Goal: Task Accomplishment & Management: Use online tool/utility

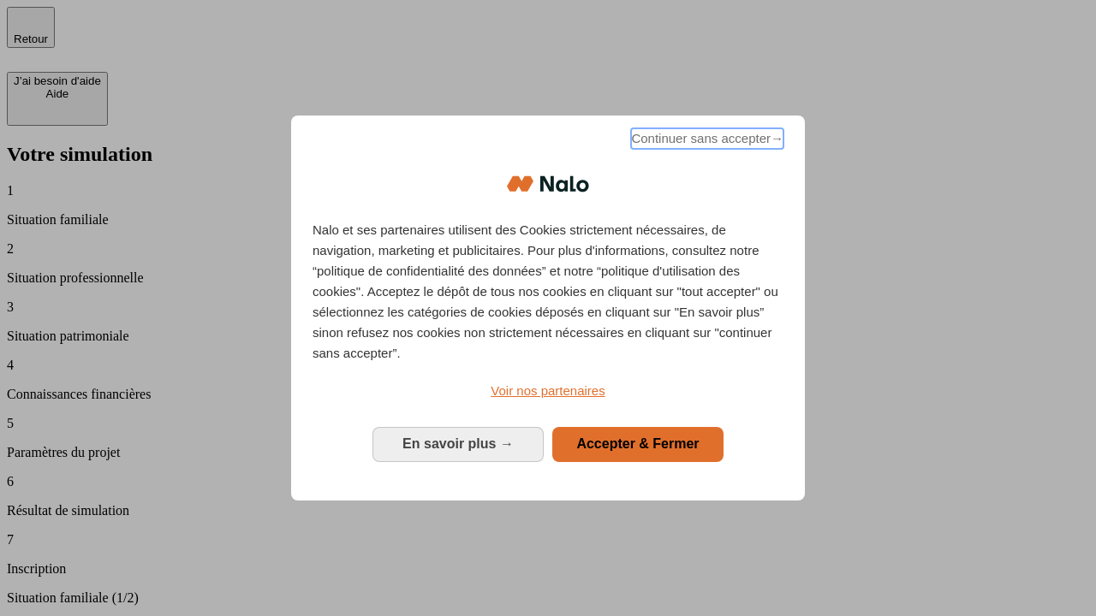
click at [705, 141] on span "Continuer sans accepter →" at bounding box center [707, 138] width 152 height 21
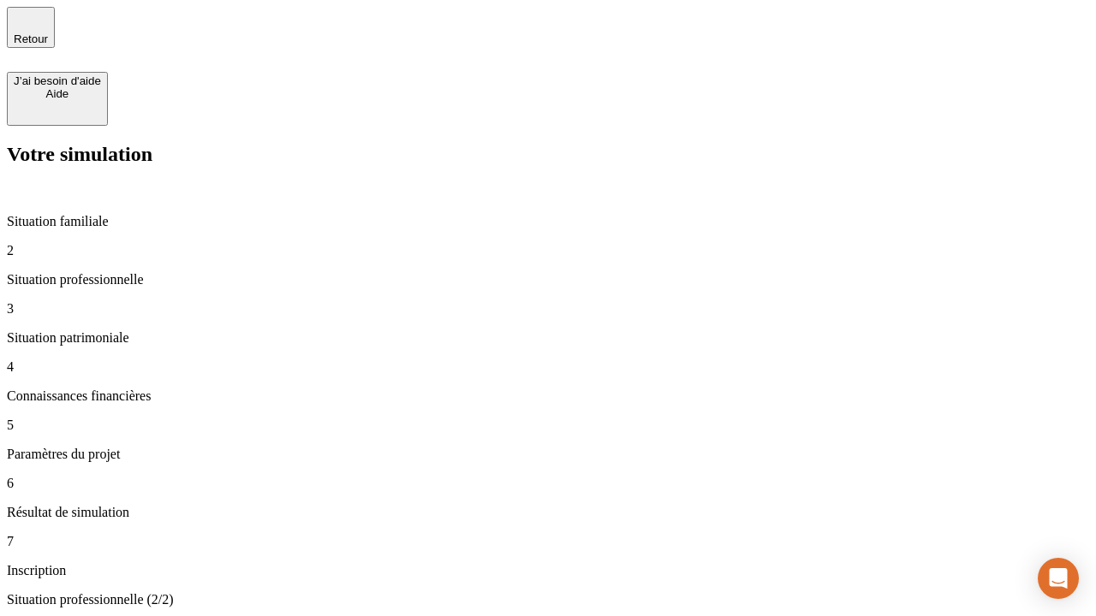
type input "30 000"
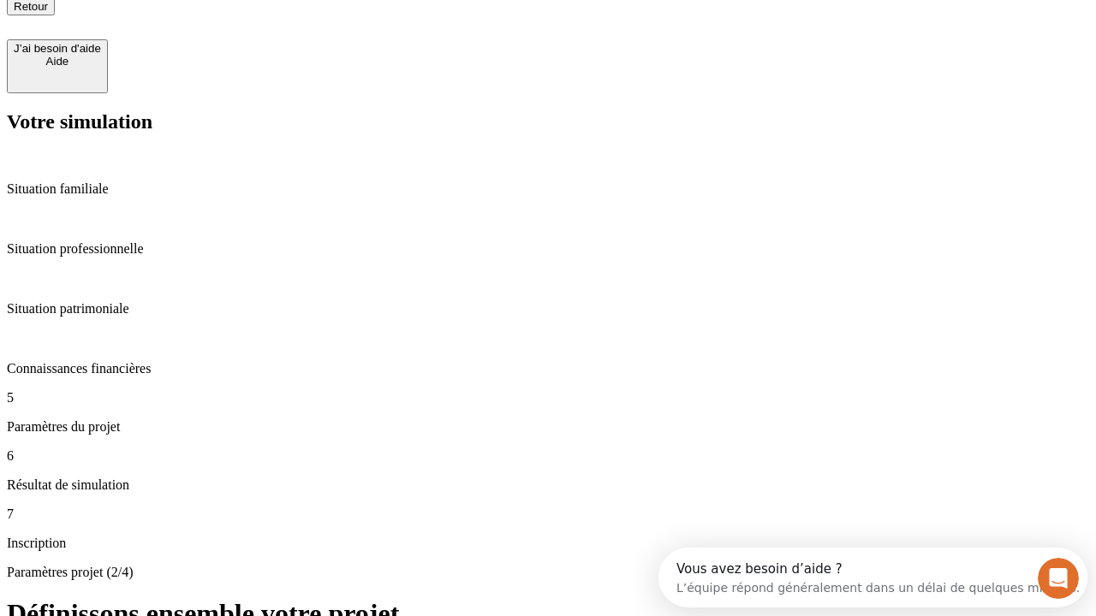
type input "25"
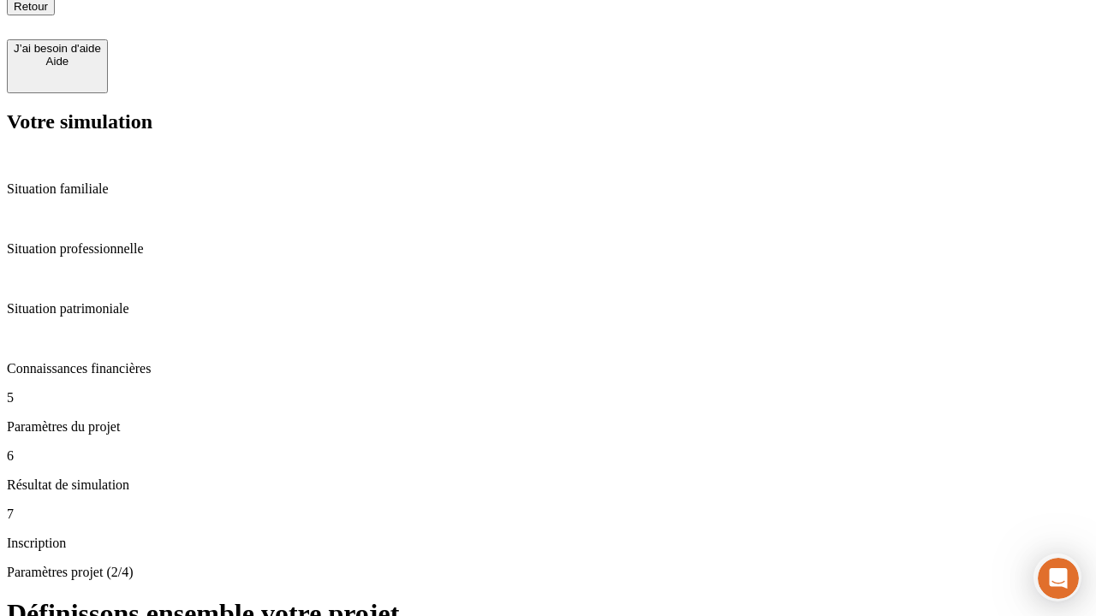
type input "64"
type input "1 000"
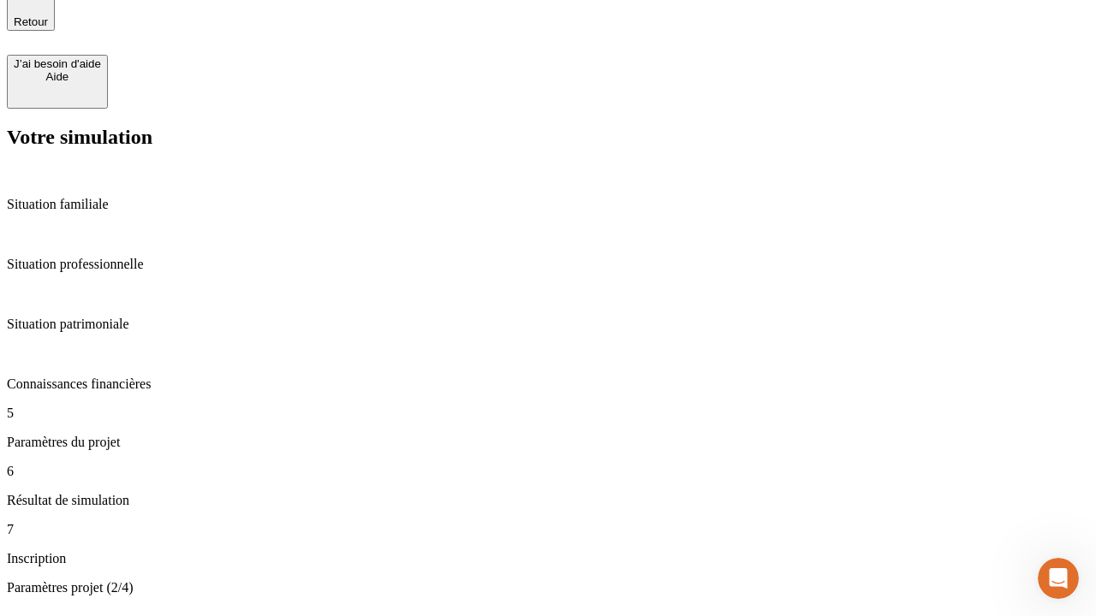
type input "640"
